Goal: Task Accomplishment & Management: Manage account settings

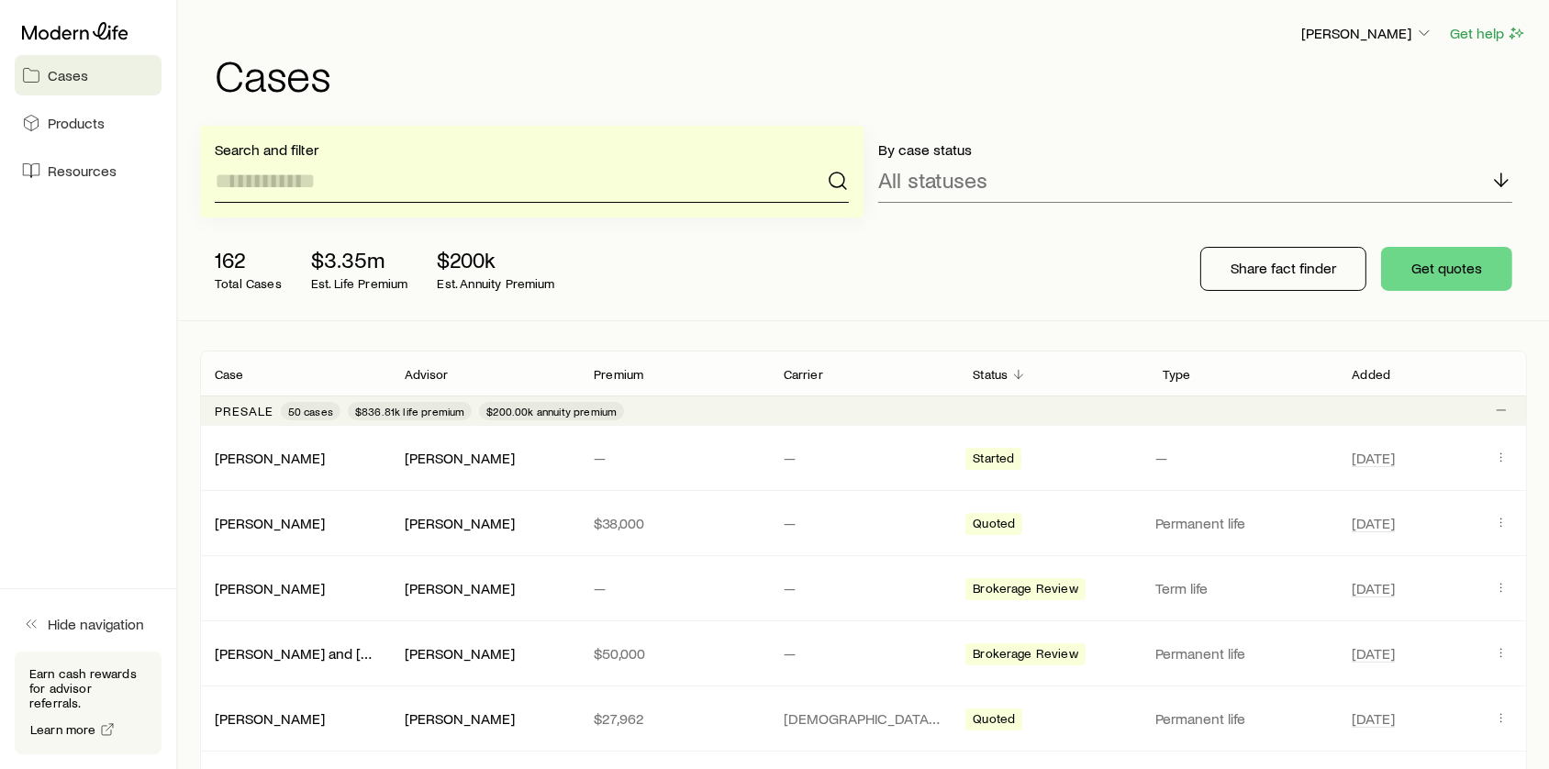
click at [410, 175] on input at bounding box center [532, 181] width 634 height 44
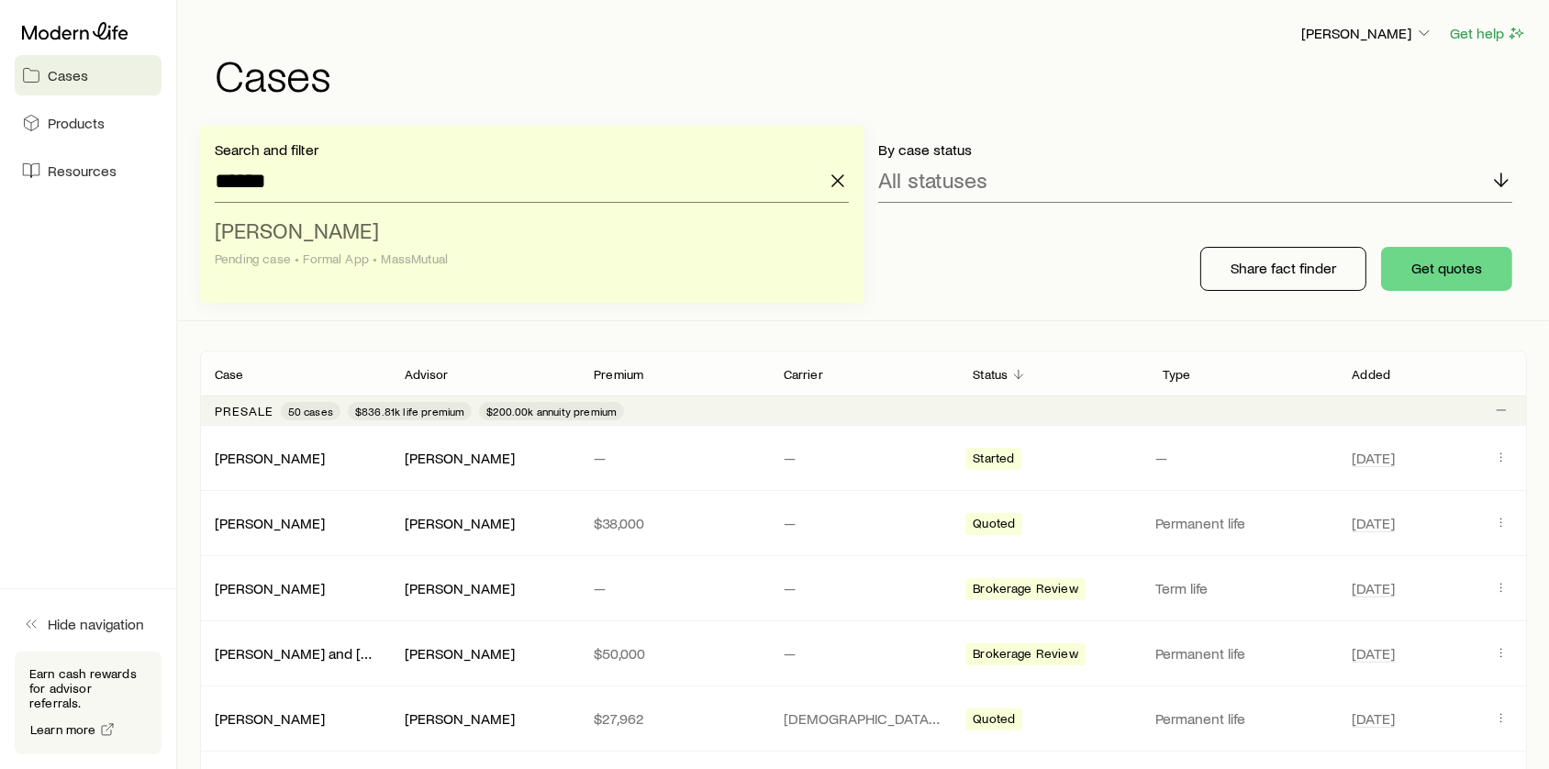
click at [354, 223] on li "[PERSON_NAME] case • Formal App • MassMutual" at bounding box center [526, 245] width 623 height 71
type input "**********"
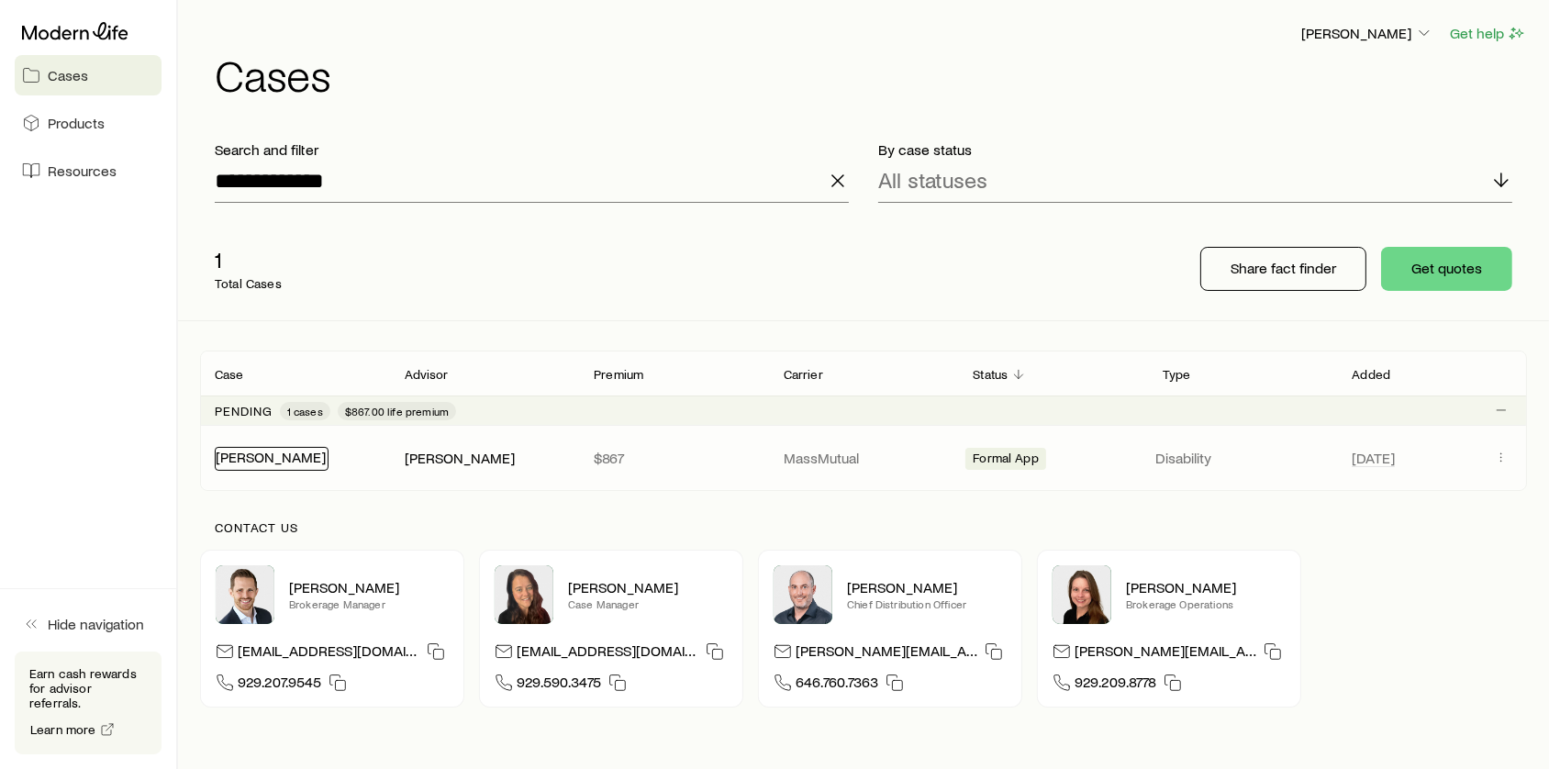
click at [267, 462] on link "[PERSON_NAME]" at bounding box center [271, 456] width 110 height 17
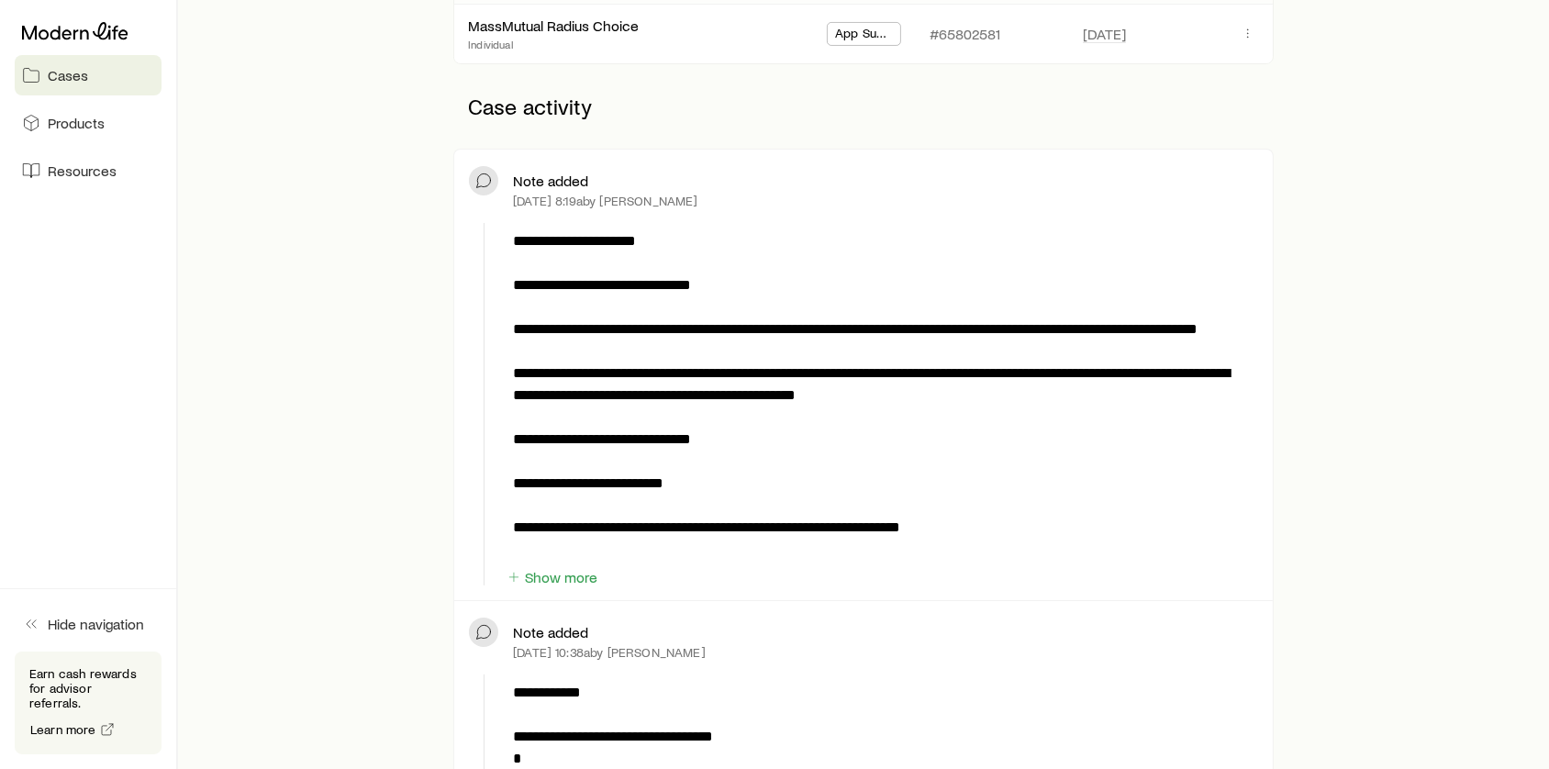
scroll to position [417, 0]
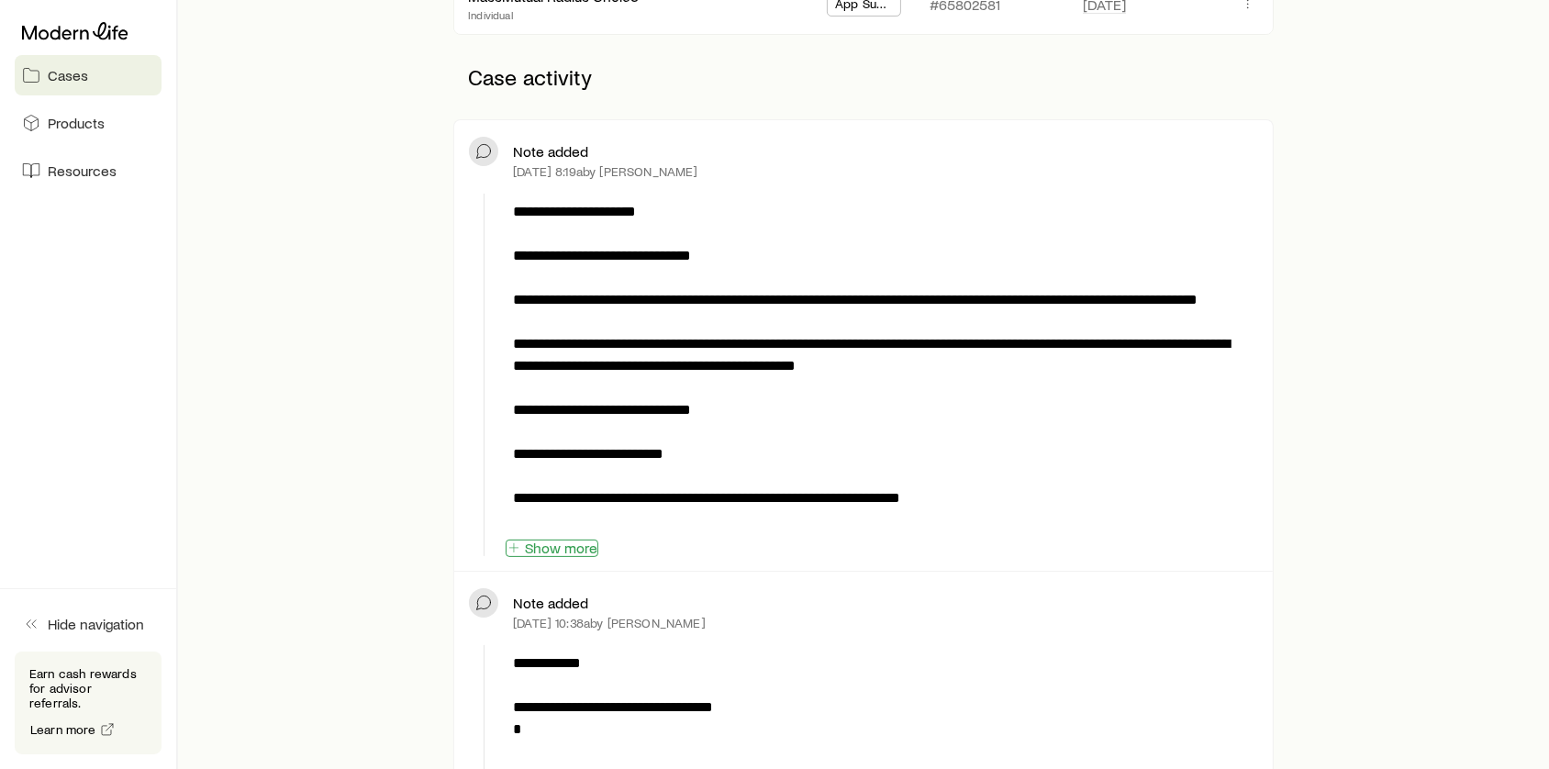
click at [560, 549] on button "Show more" at bounding box center [552, 548] width 93 height 17
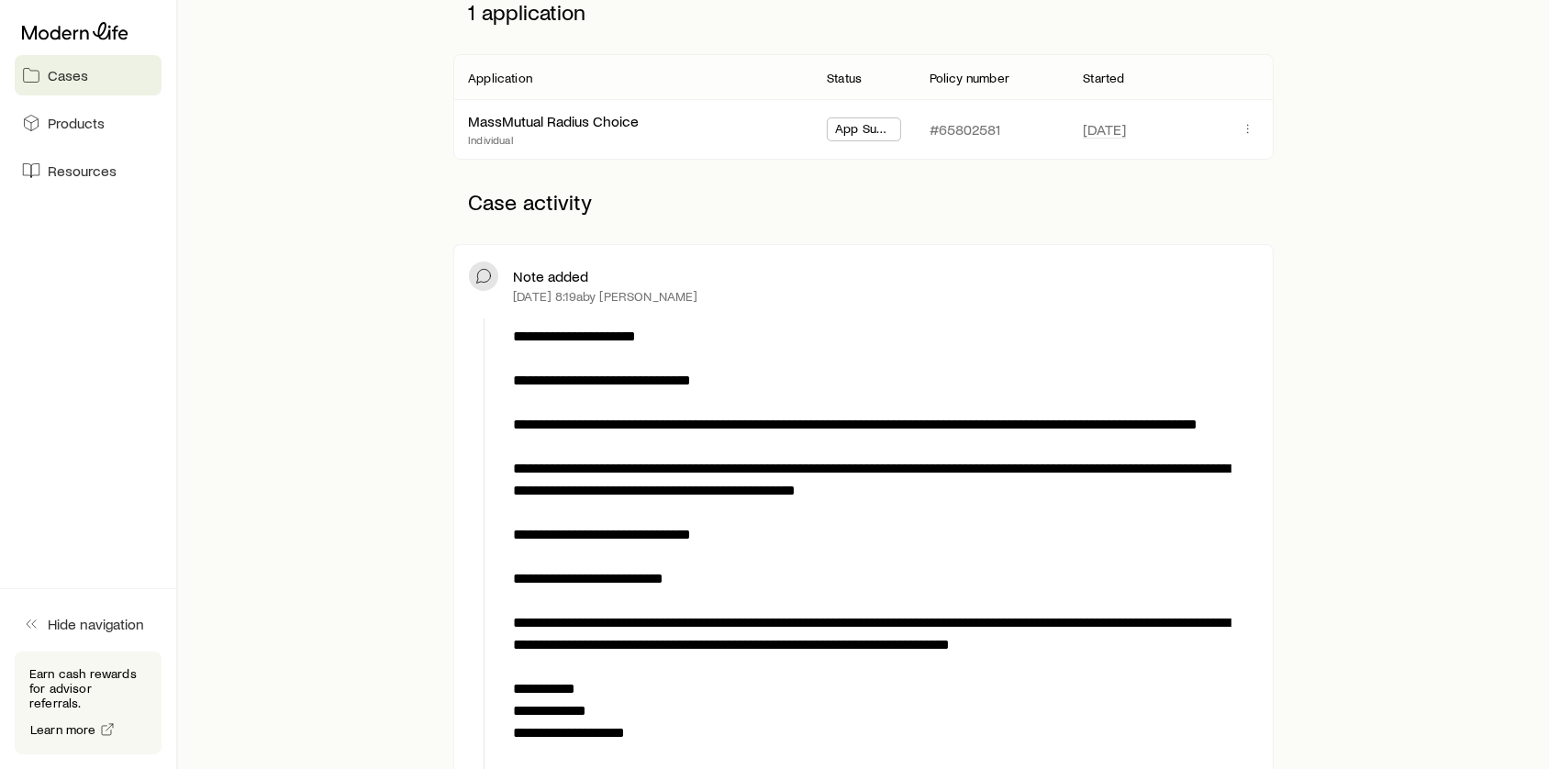
scroll to position [83, 0]
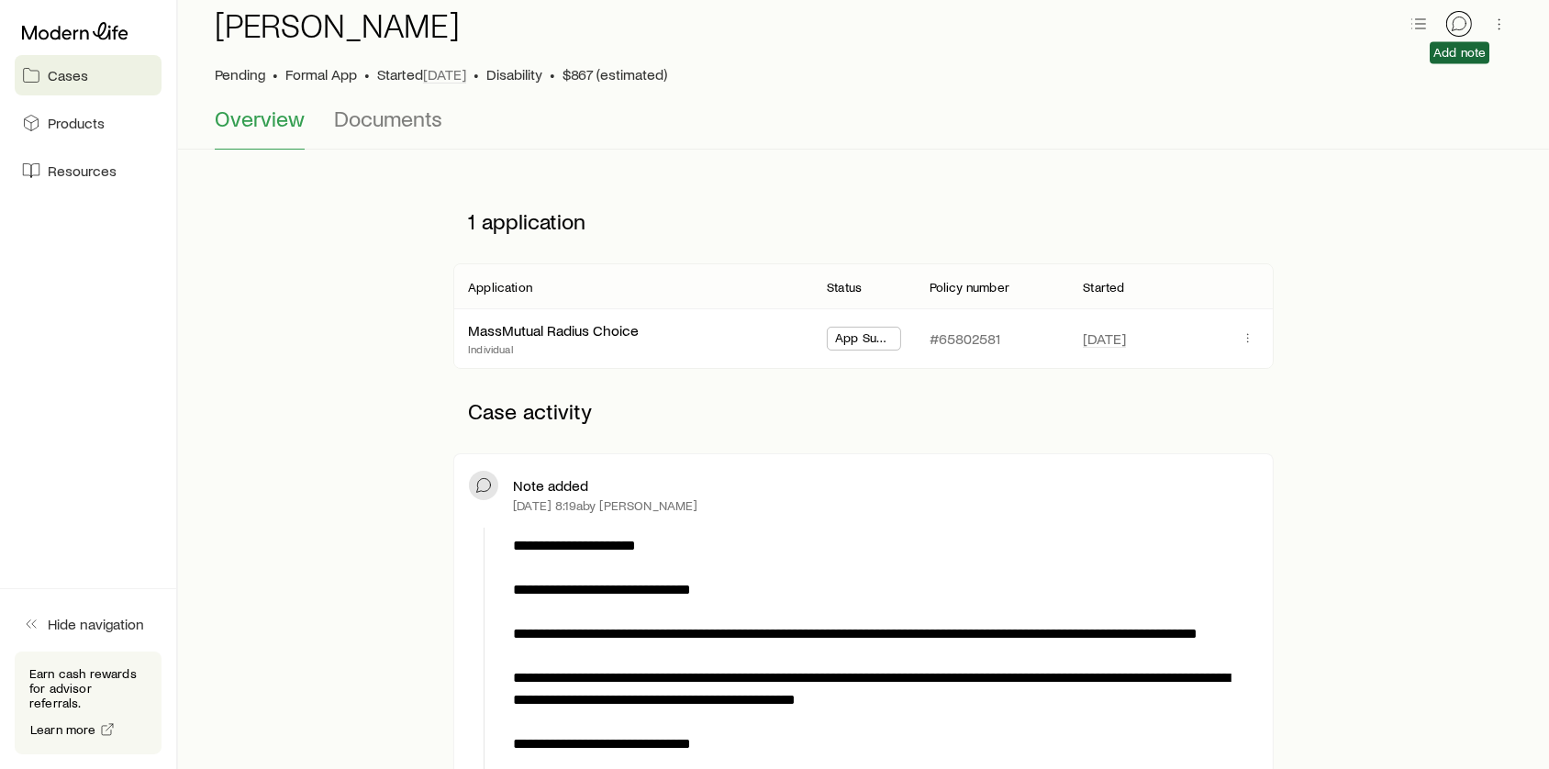
click at [1462, 22] on icon "button" at bounding box center [1459, 24] width 18 height 18
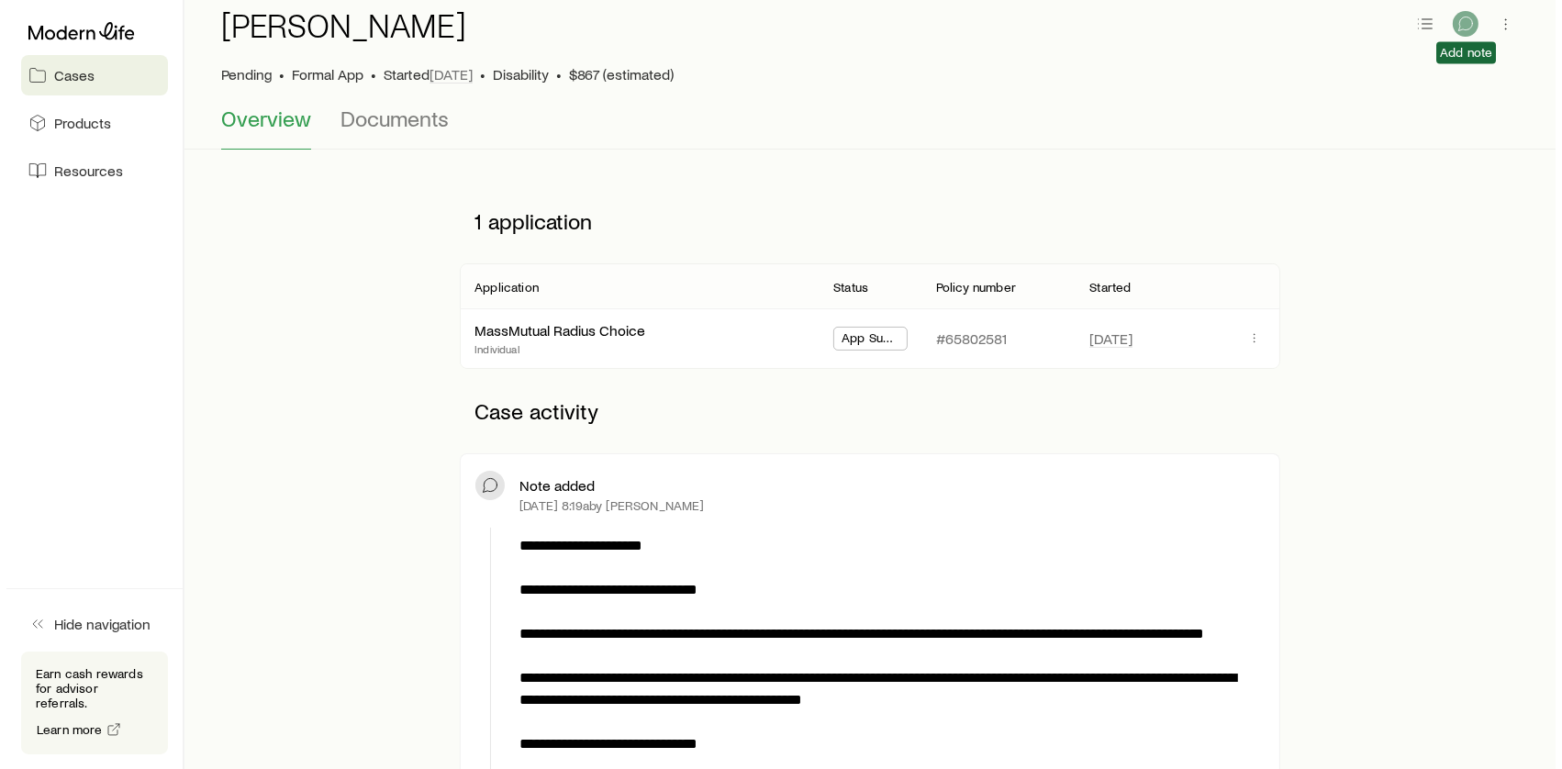
scroll to position [0, 0]
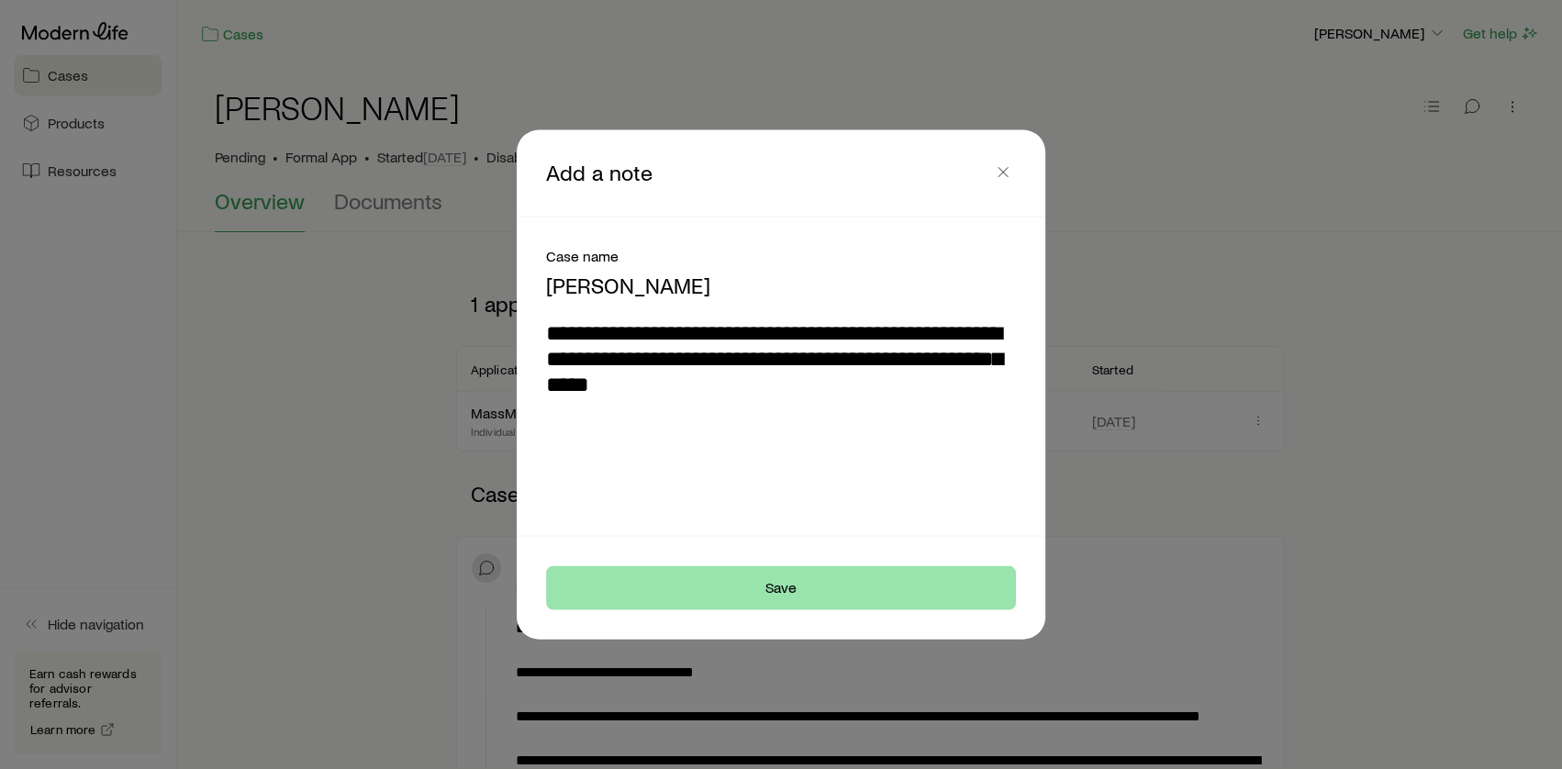
type textarea "**********"
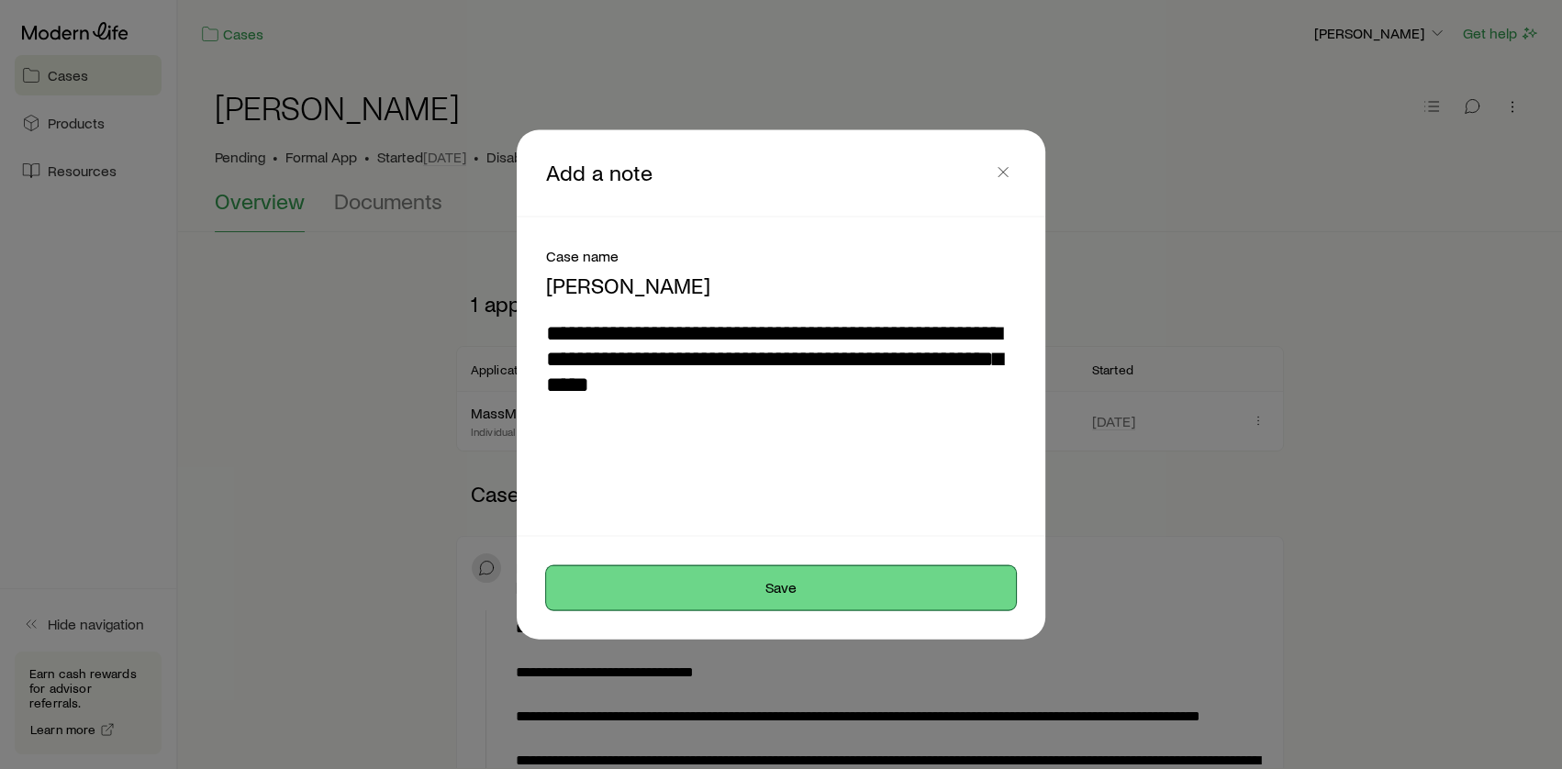
click at [771, 597] on button "Save" at bounding box center [781, 587] width 470 height 44
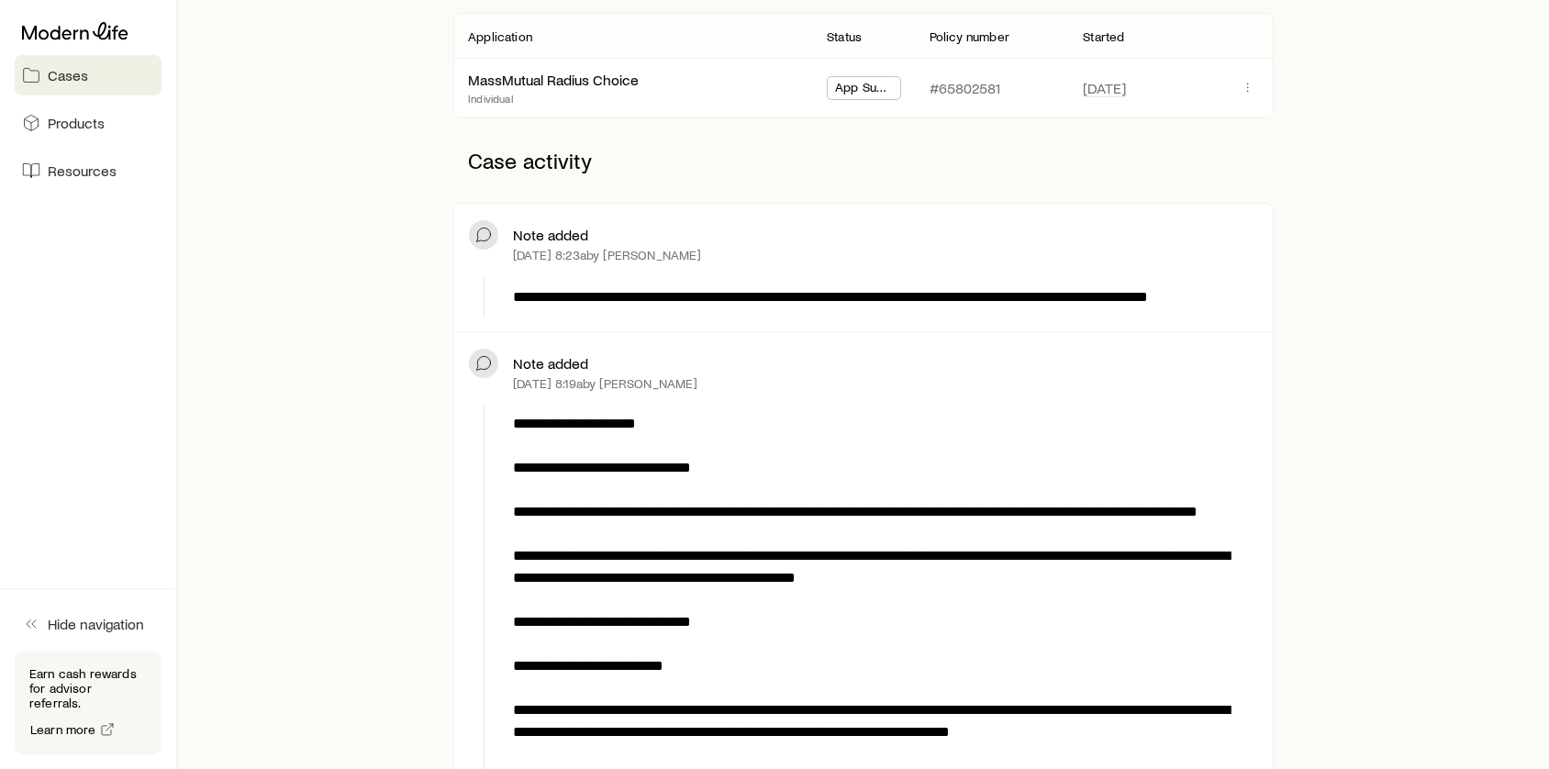
scroll to position [500, 0]
